Goal: Transaction & Acquisition: Subscribe to service/newsletter

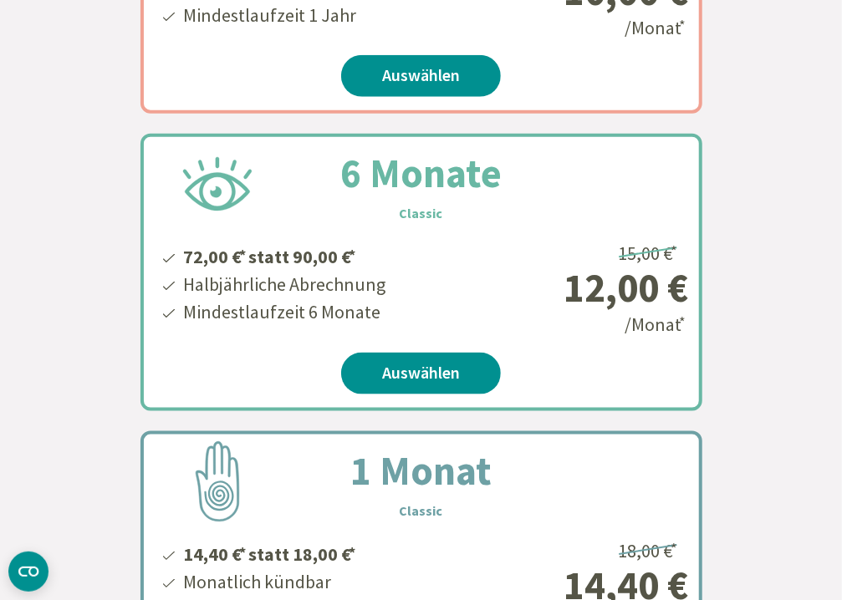
scroll to position [301, 0]
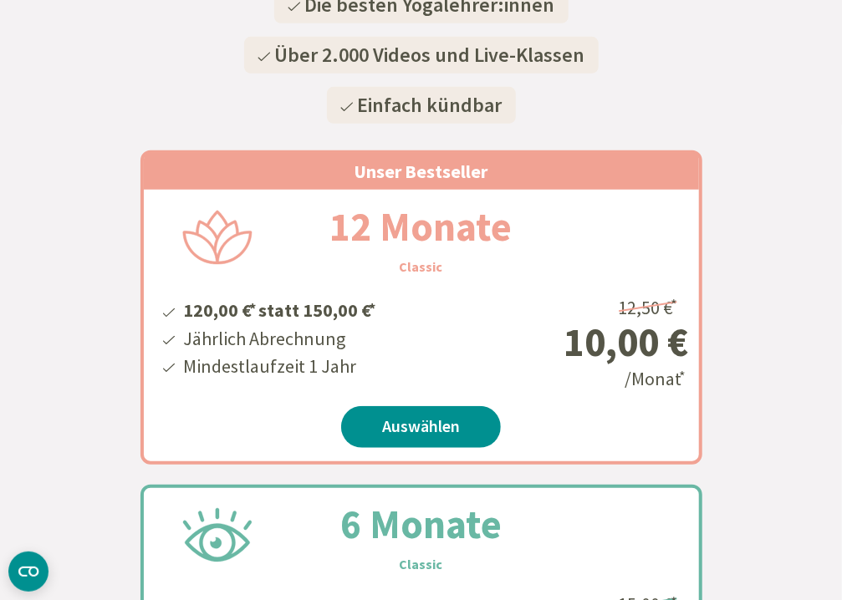
click at [786, 69] on div "Die besten Yogalehrer:innen Über 2.000 Videos und Live-Klassen Einfach kündbar" at bounding box center [420, 55] width 815 height 151
click at [97, 58] on div "Die besten Yogalehrer:innen Über 2.000 Videos und Live-Klassen Einfach kündbar" at bounding box center [420, 55] width 815 height 151
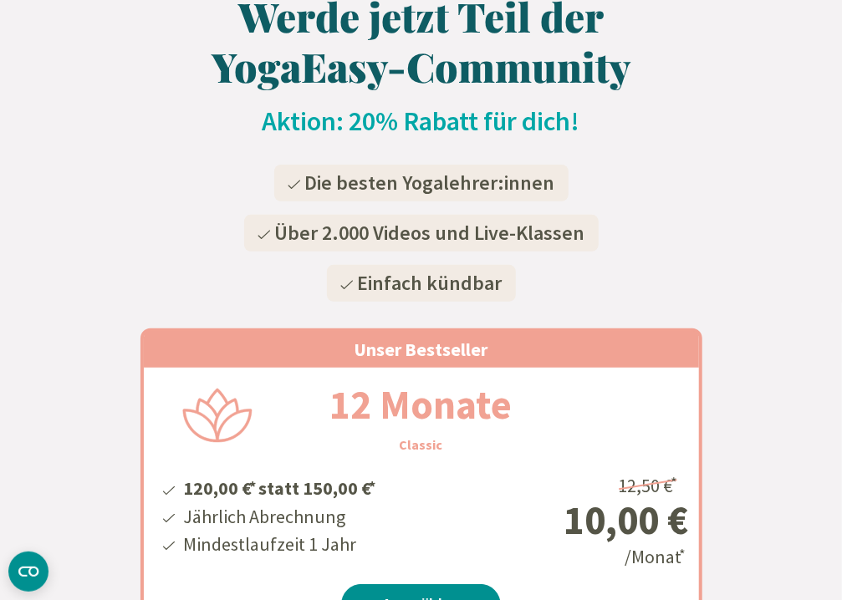
scroll to position [0, 0]
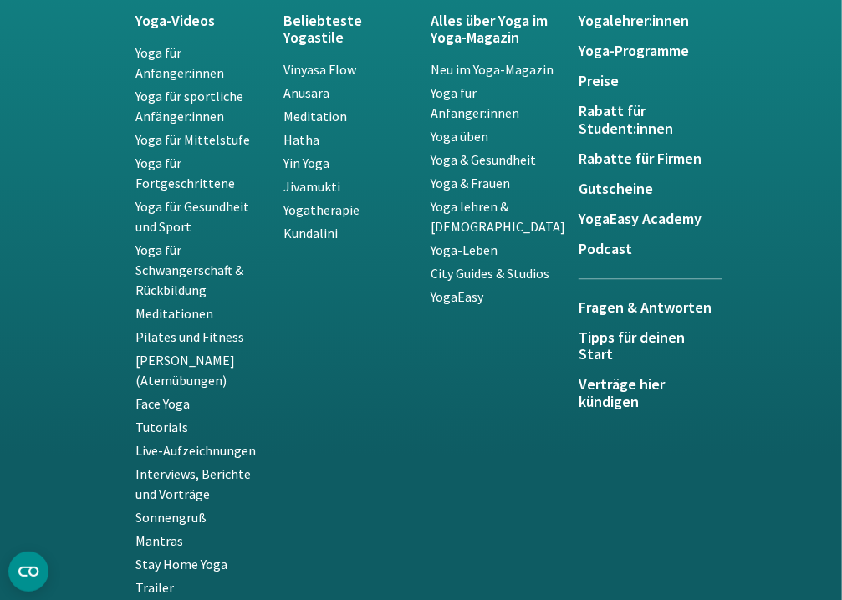
scroll to position [3735, 0]
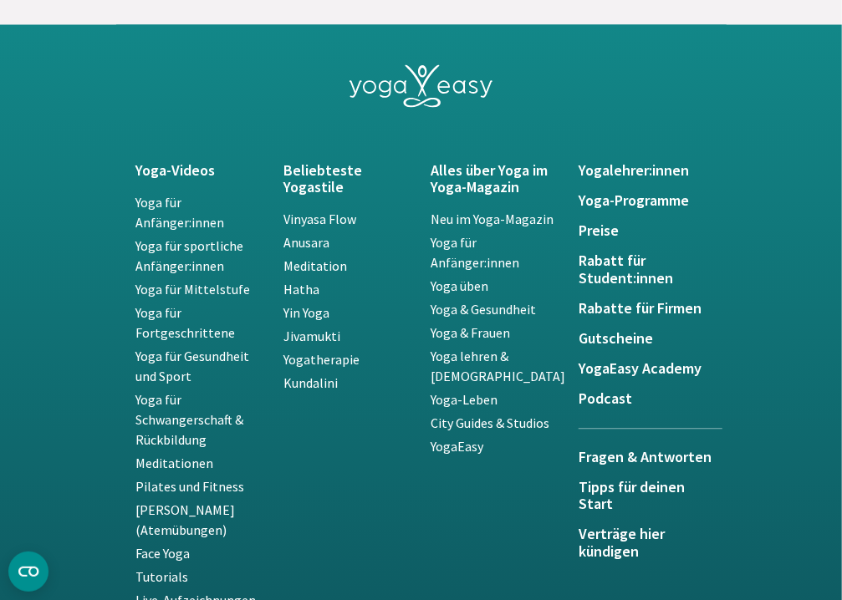
click at [633, 74] on div at bounding box center [421, 89] width 570 height 48
click at [630, 76] on div at bounding box center [421, 89] width 570 height 48
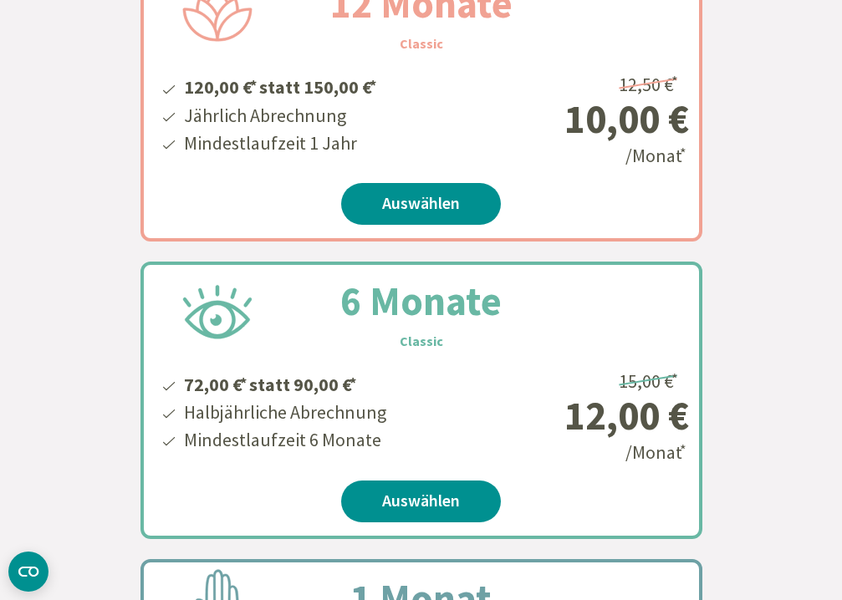
scroll to position [0, 0]
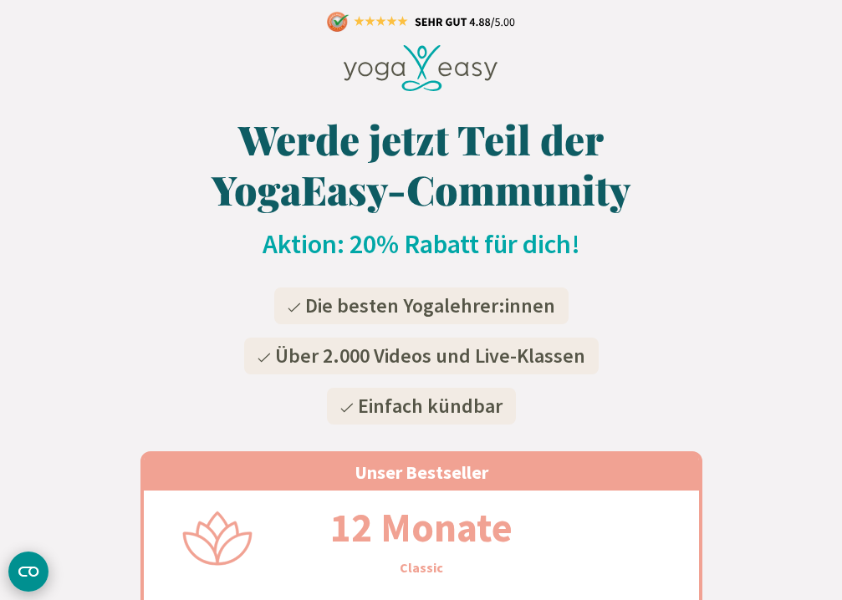
click at [22, 567] on icon "CMP-Widget öffnen" at bounding box center [28, 572] width 20 height 10
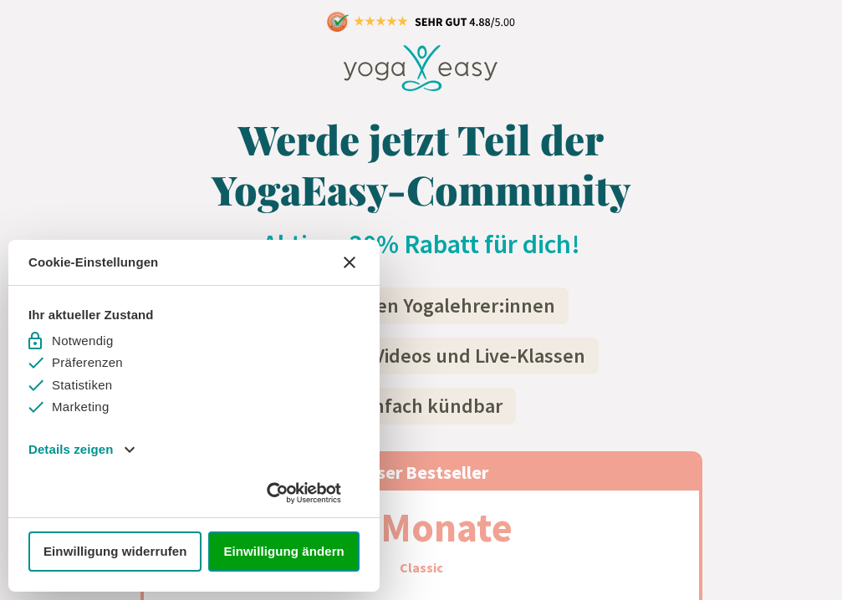
click at [743, 260] on h2 "Aktion: 20% Rabatt für dich!" at bounding box center [421, 243] width 842 height 33
click at [732, 260] on h2 "Aktion: 20% Rabatt für dich!" at bounding box center [421, 243] width 842 height 33
click at [344, 260] on icon "[#WIDGET_ICON_CROSS#]" at bounding box center [350, 263] width 12 height 12
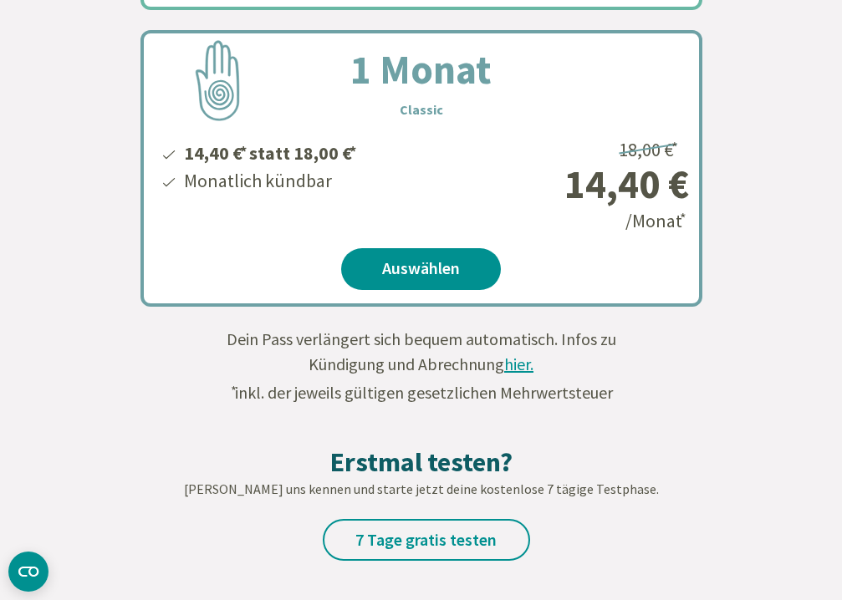
scroll to position [1204, 0]
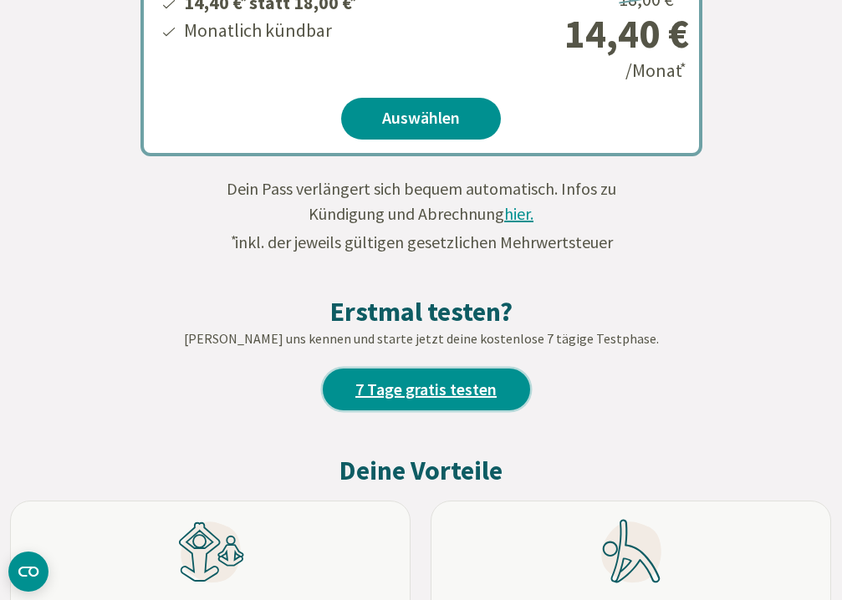
click at [400, 385] on link "7 Tage gratis testen" at bounding box center [426, 390] width 207 height 42
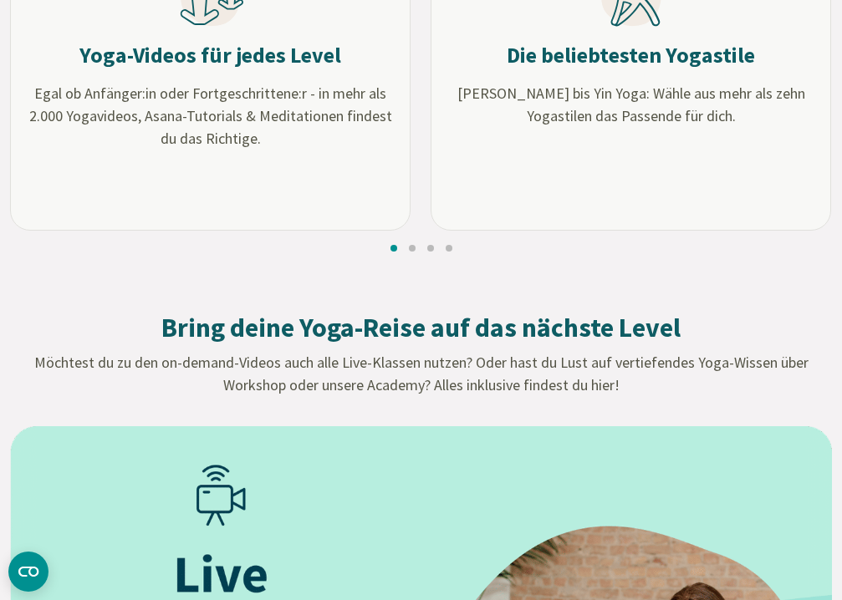
scroll to position [1455, 0]
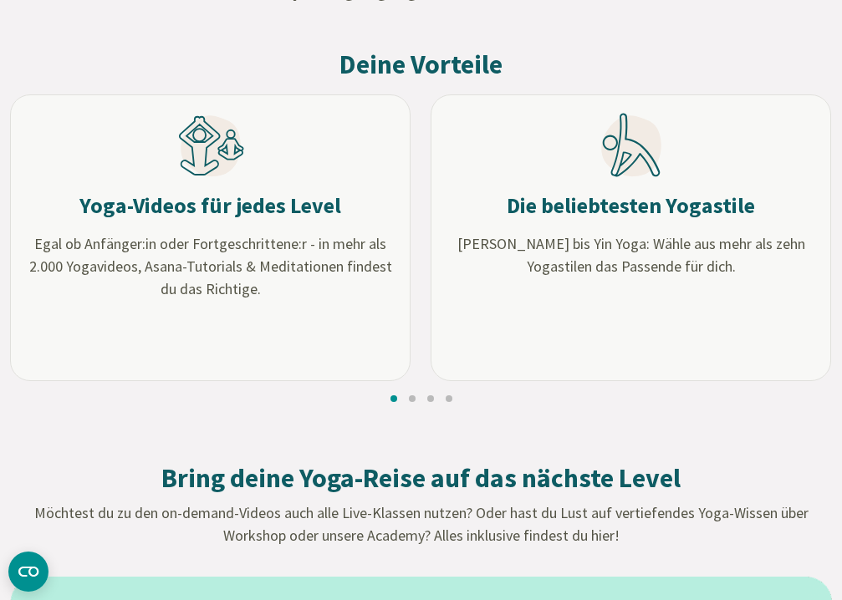
click at [181, 202] on h3 "Yoga-Videos für jedes Level" at bounding box center [210, 206] width 262 height 28
click at [202, 160] on icon at bounding box center [210, 145] width 59 height 61
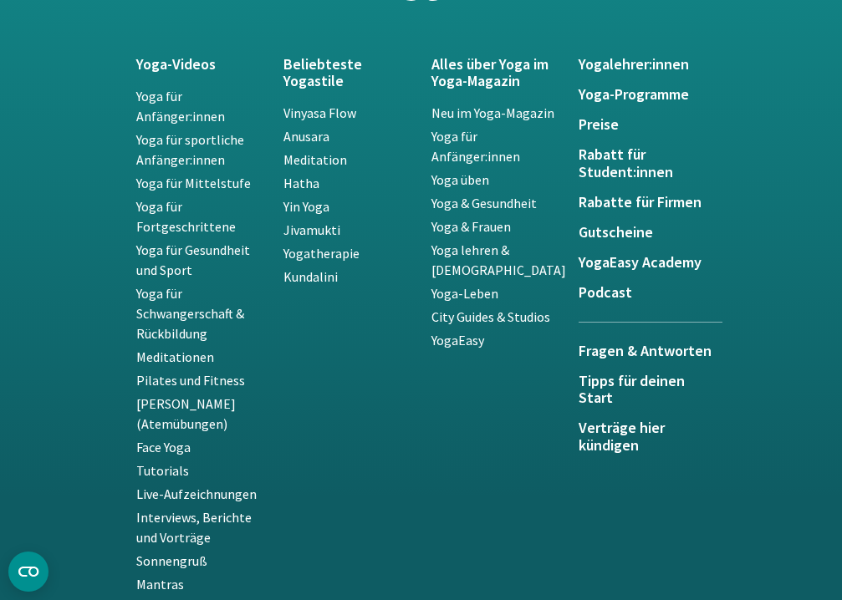
scroll to position [3740, 0]
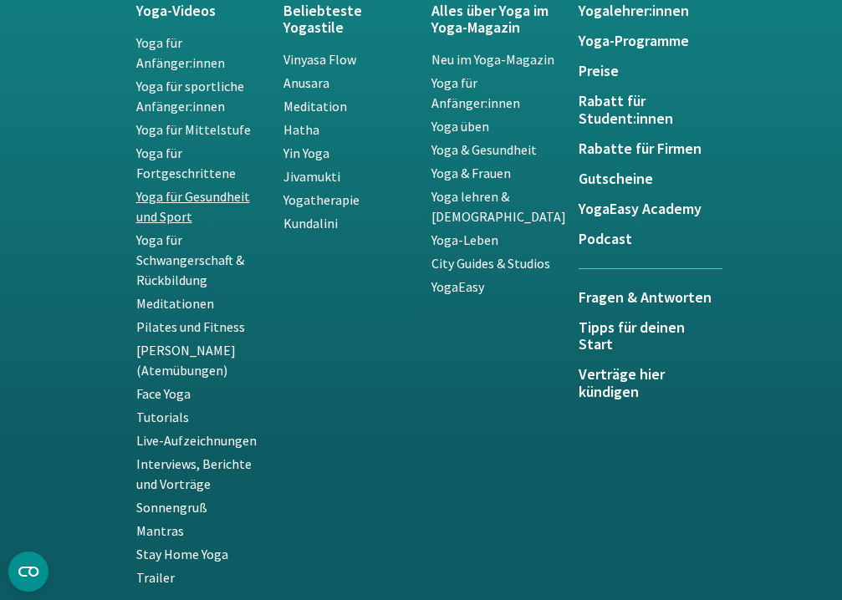
click at [194, 199] on link "Yoga für Gesundheit und Sport" at bounding box center [193, 206] width 114 height 37
